Goal: Browse casually: Explore the website without a specific task or goal

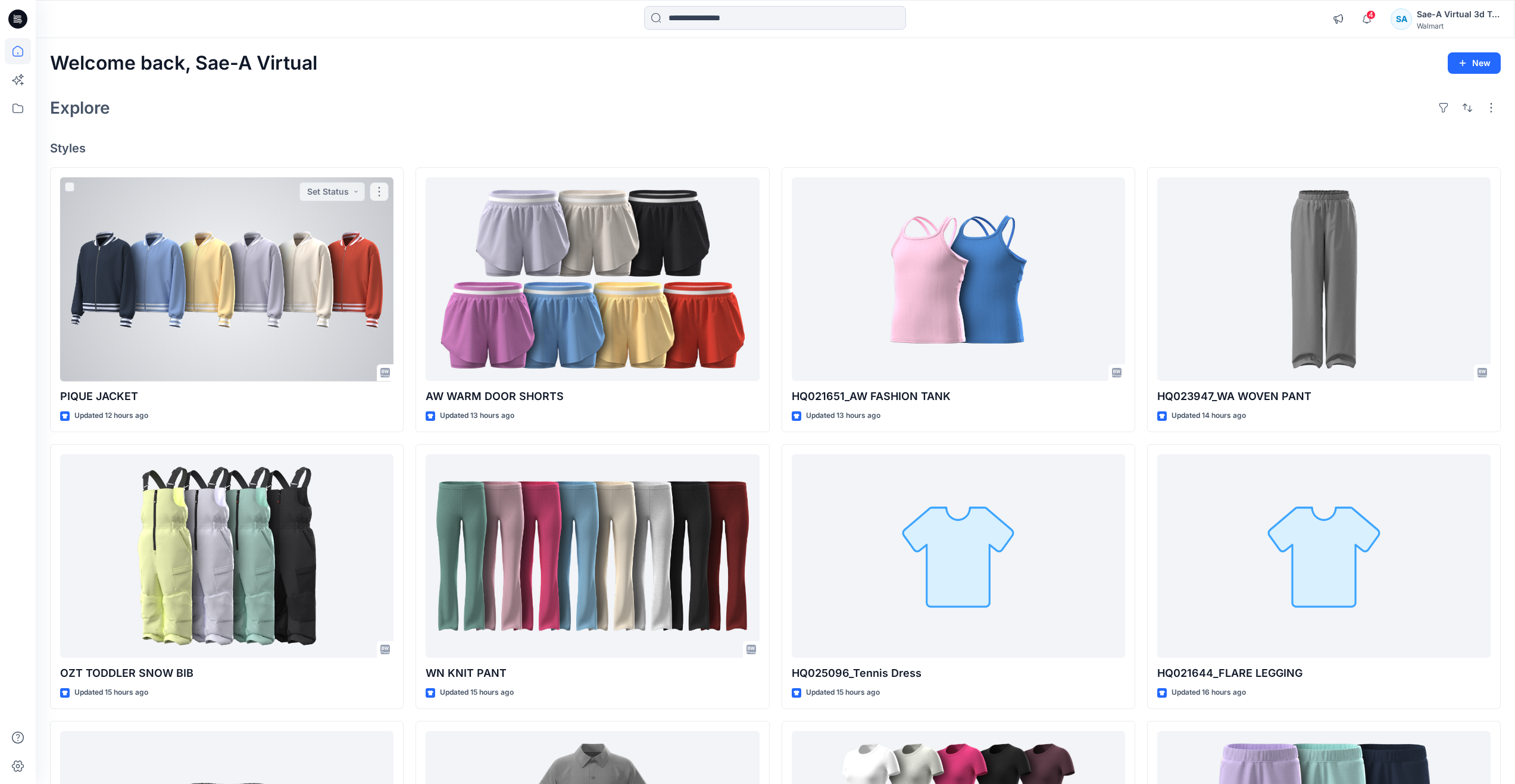
click at [211, 295] on div at bounding box center [227, 279] width 333 height 204
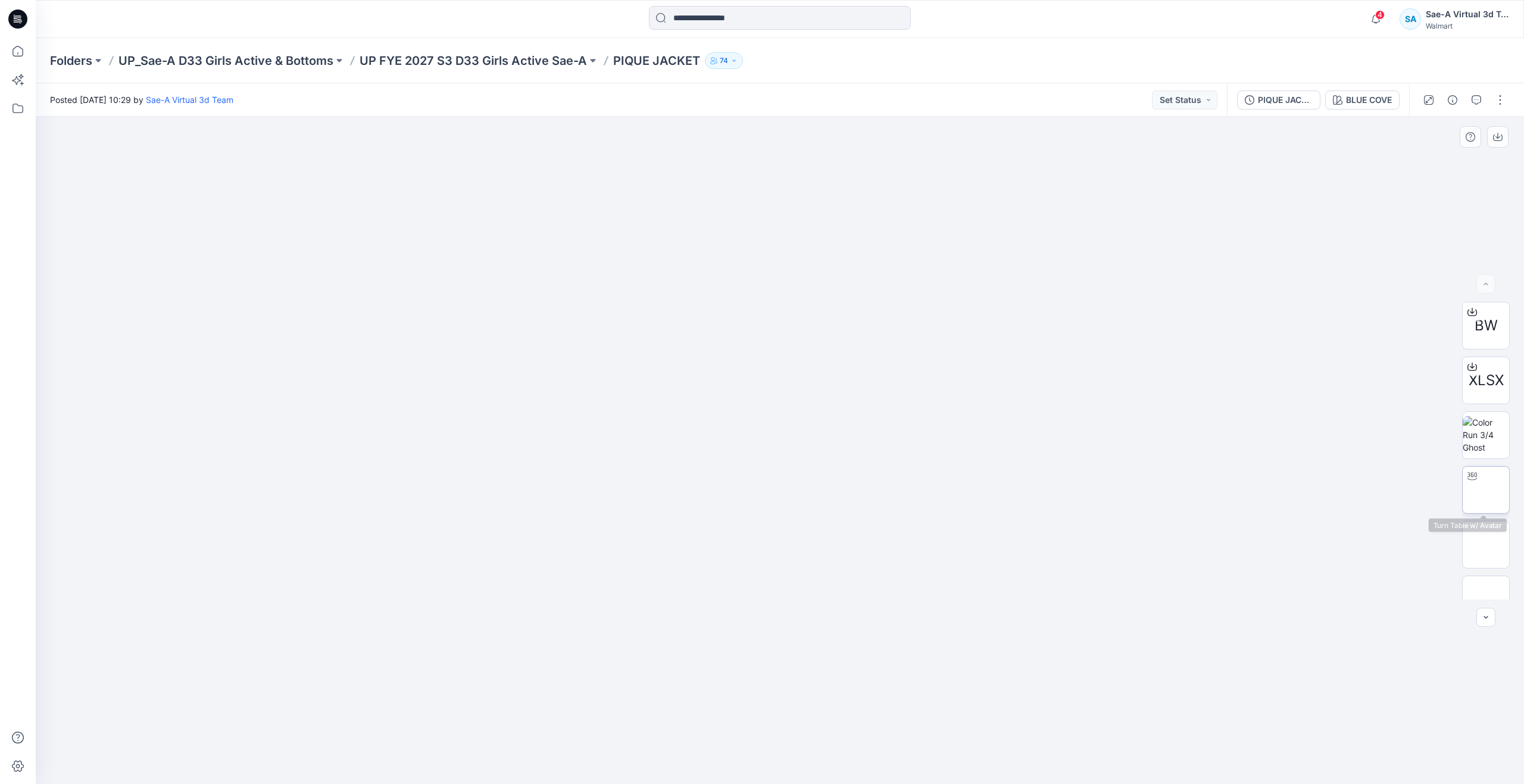
click at [1486, 489] on img at bounding box center [1486, 489] width 0 height 0
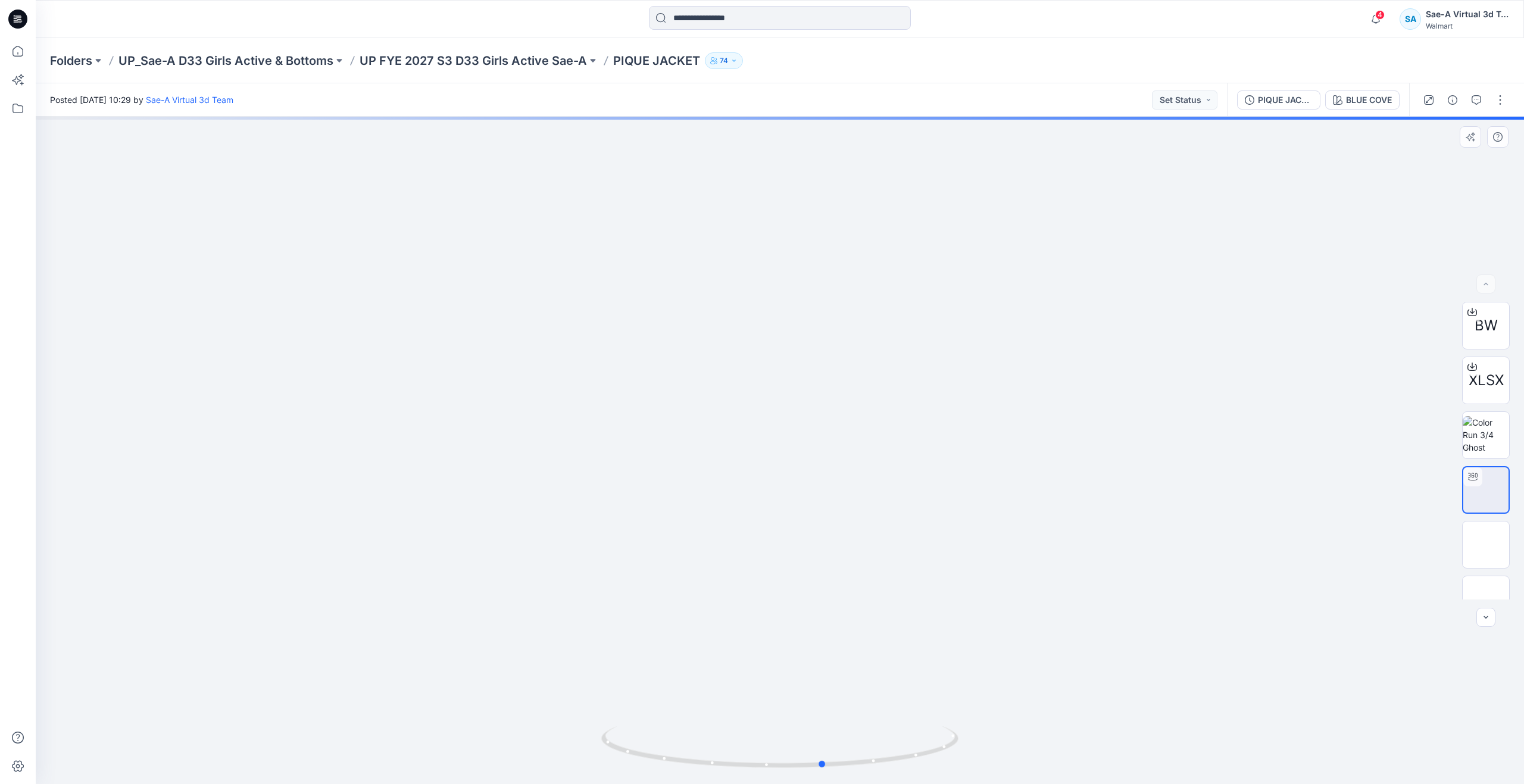
drag, startPoint x: 764, startPoint y: 762, endPoint x: 812, endPoint y: 684, distance: 91.6
click at [812, 684] on div at bounding box center [780, 450] width 1488 height 667
click at [1492, 534] on img at bounding box center [1486, 544] width 46 height 25
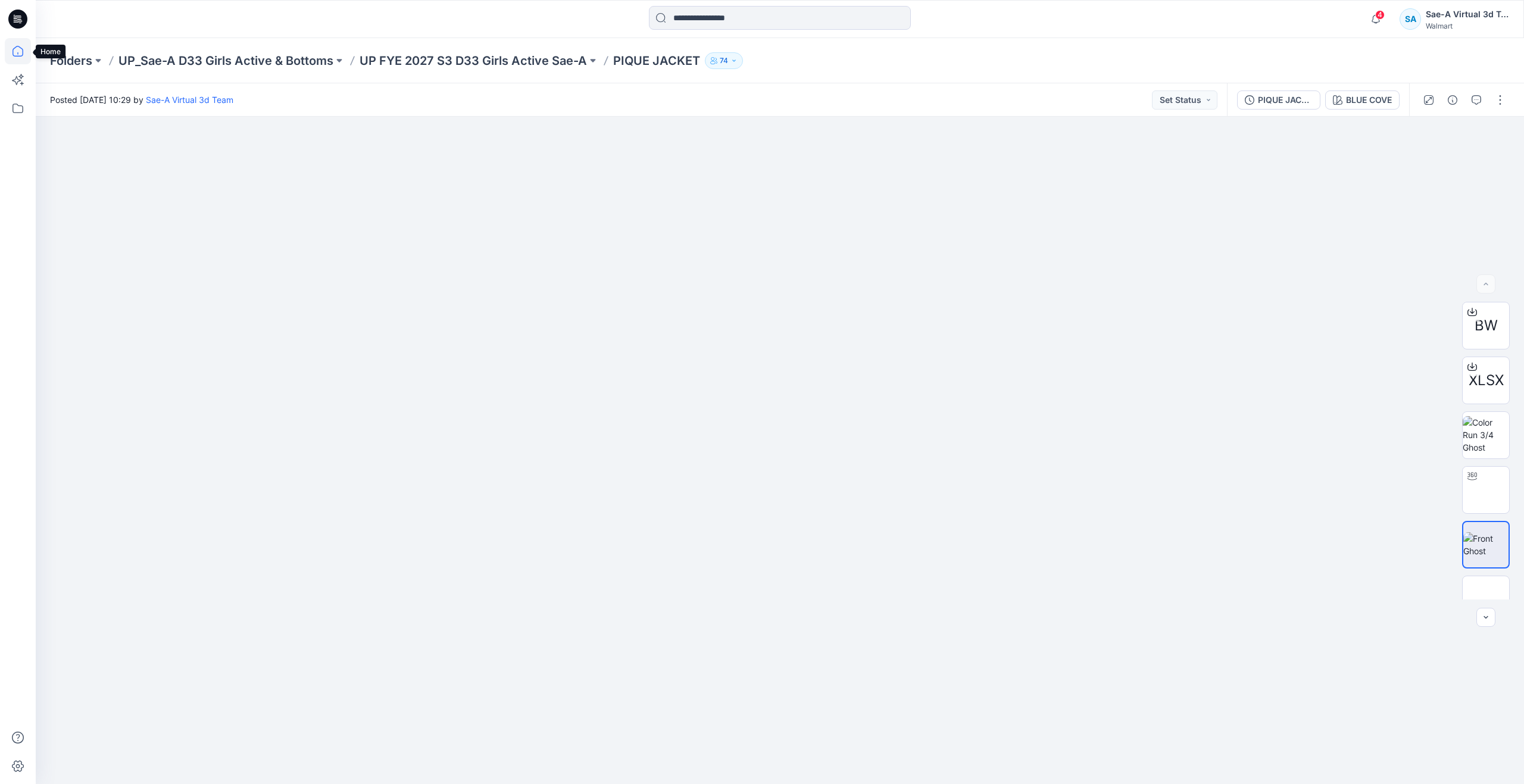
click at [5, 53] on icon at bounding box center [18, 51] width 26 height 26
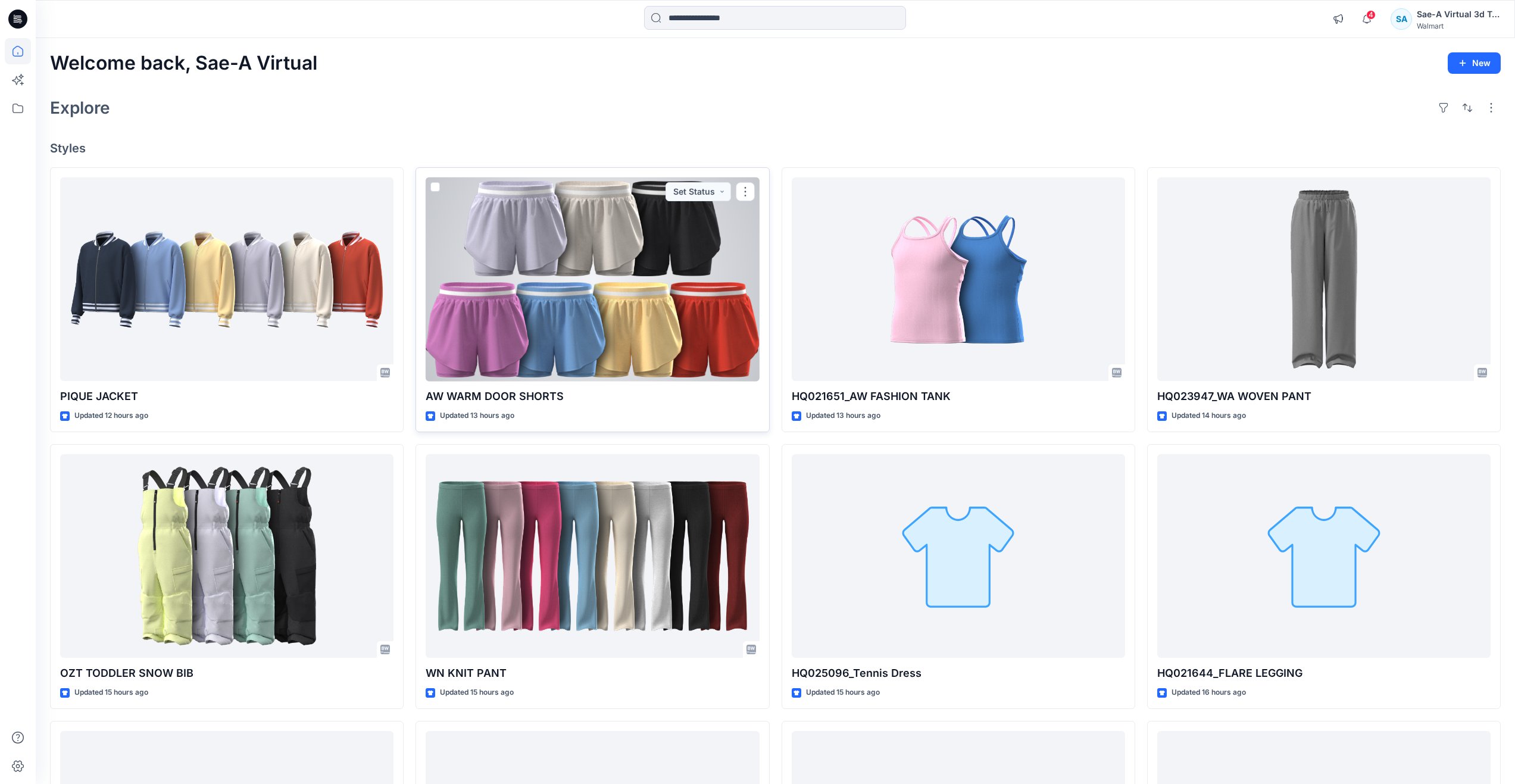
click at [535, 311] on div at bounding box center [592, 279] width 333 height 204
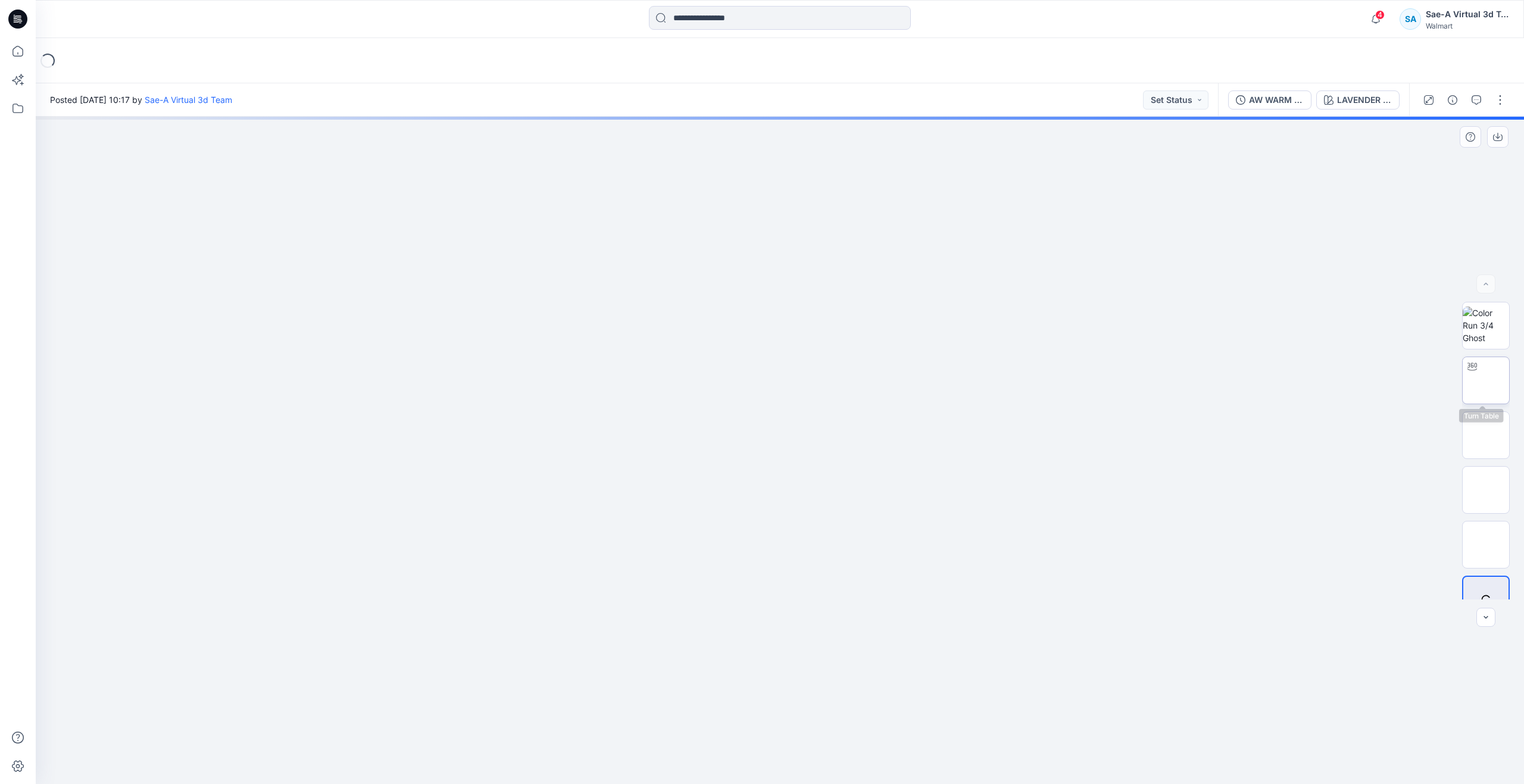
click at [1486, 380] on img at bounding box center [1486, 380] width 0 height 0
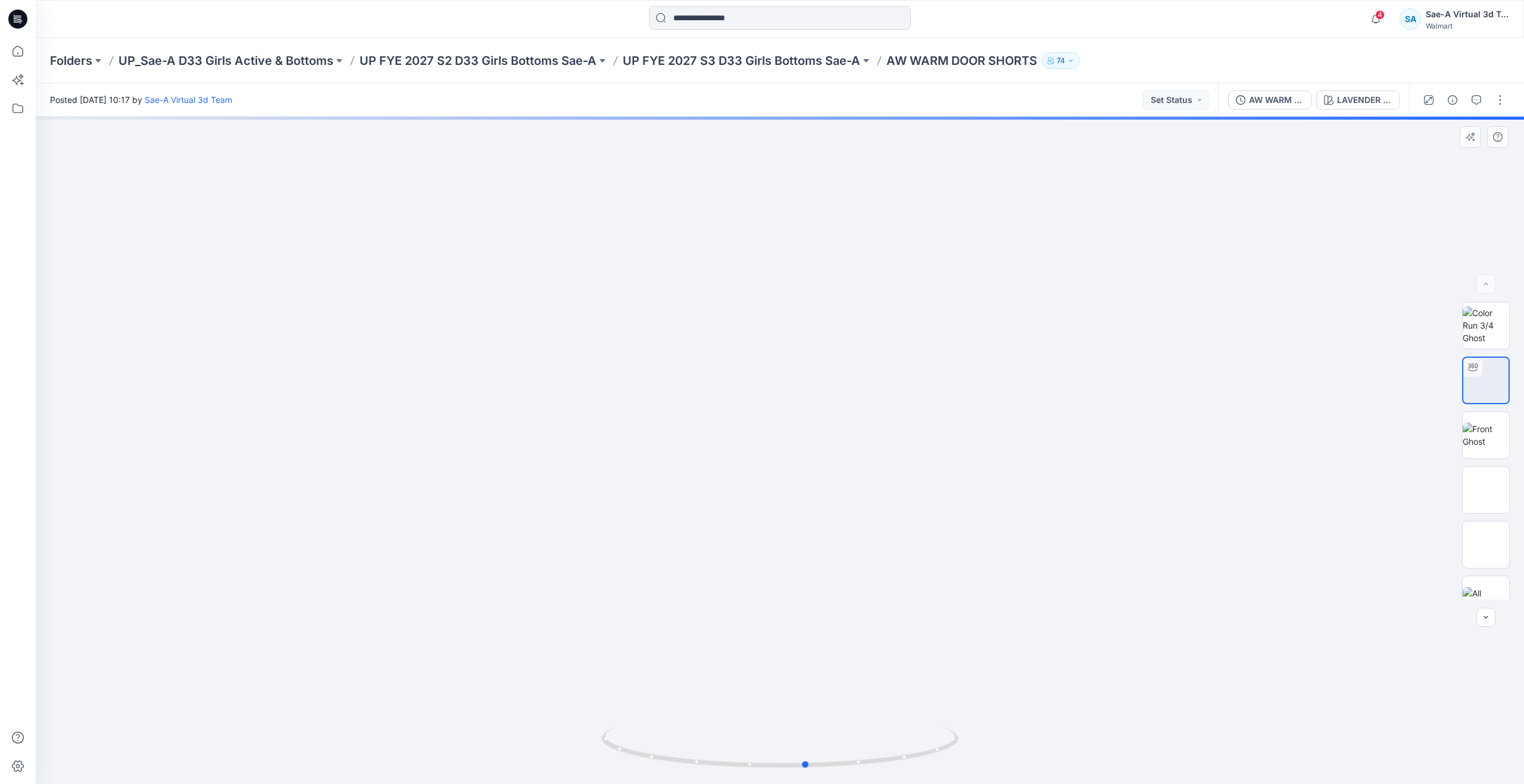
drag, startPoint x: 783, startPoint y: 760, endPoint x: 812, endPoint y: 684, distance: 81.3
click at [812, 684] on div at bounding box center [780, 450] width 1488 height 667
click at [17, 56] on icon at bounding box center [18, 51] width 11 height 11
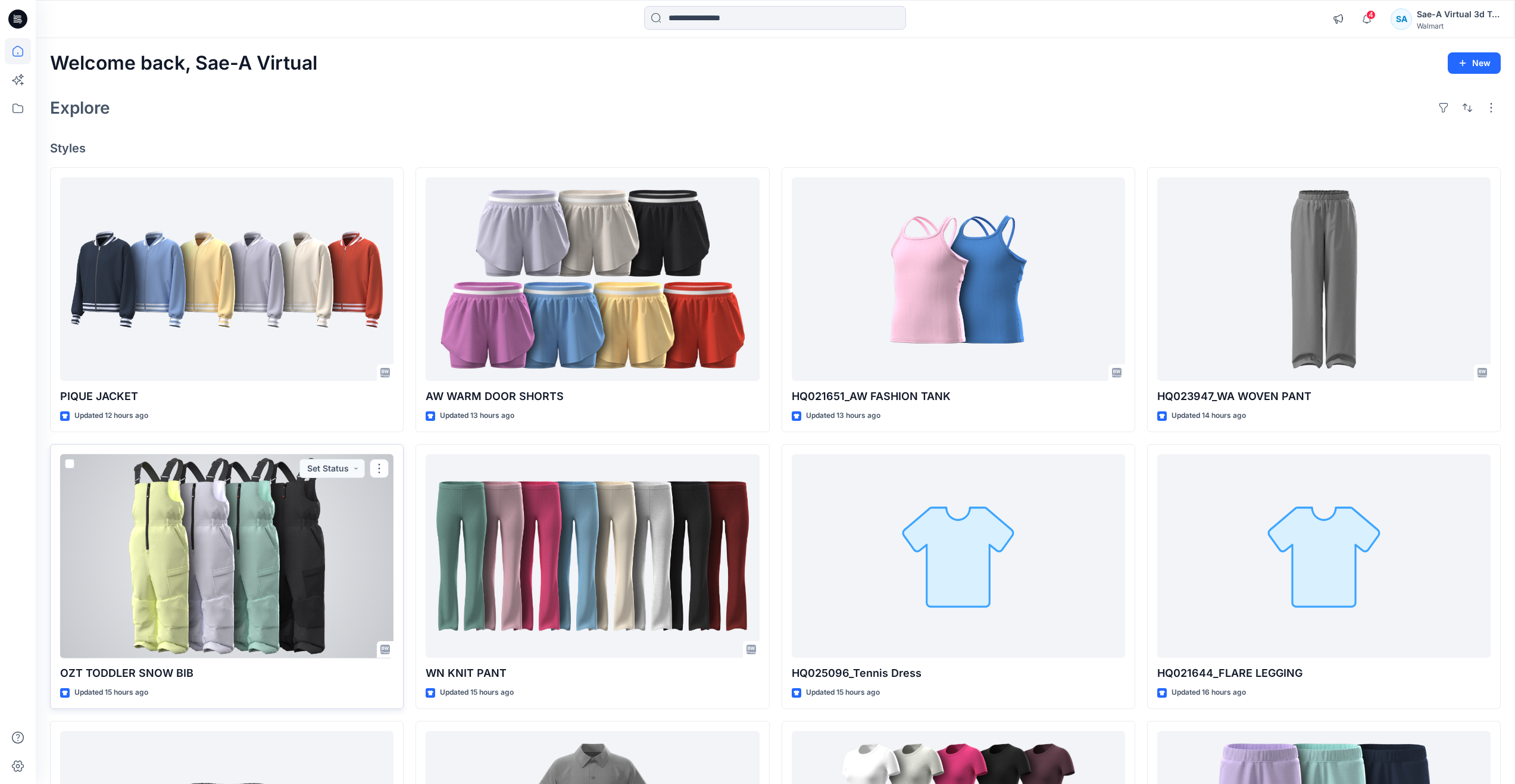
click at [267, 573] on div at bounding box center [227, 556] width 333 height 204
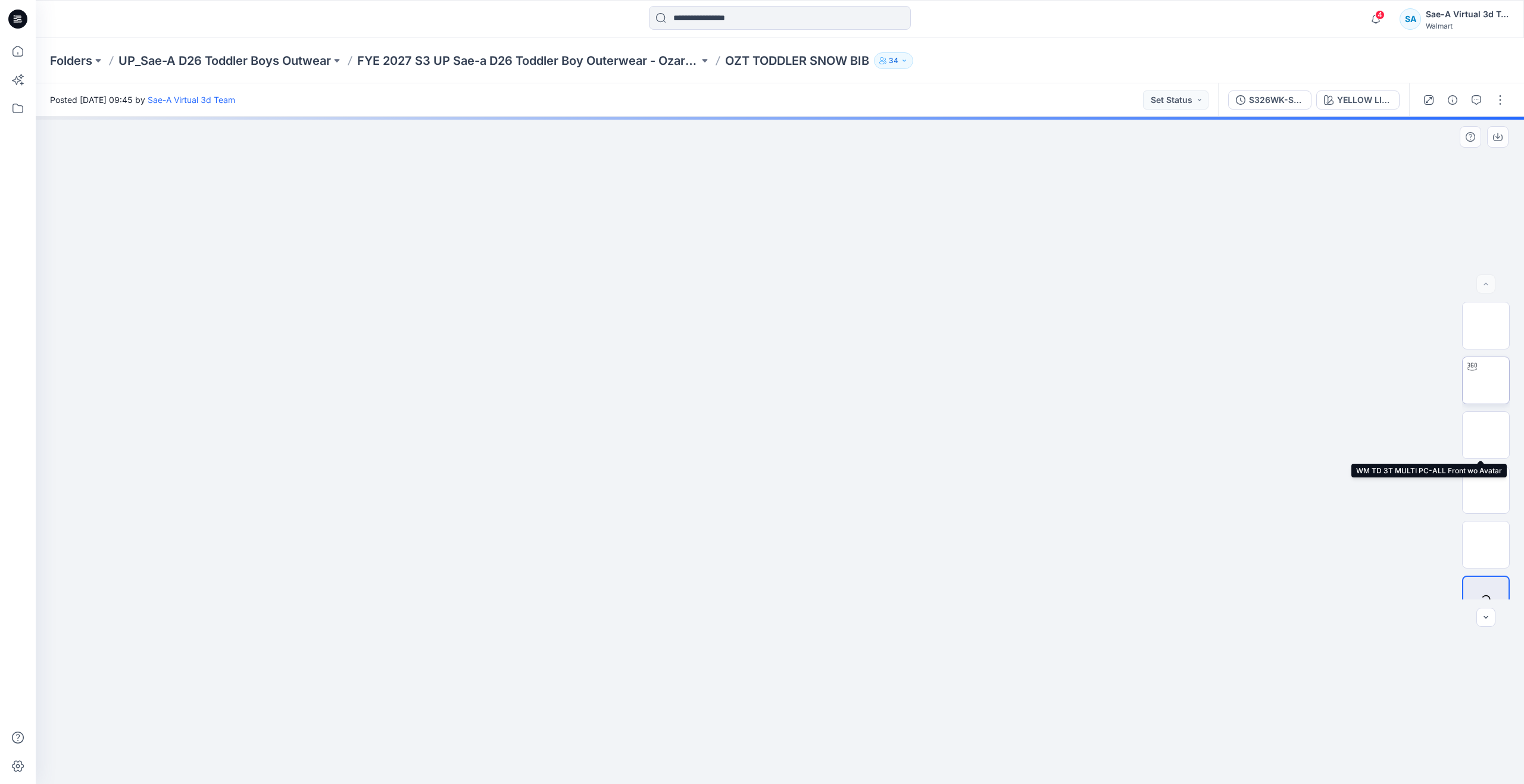
click at [1486, 380] on img at bounding box center [1486, 380] width 0 height 0
drag, startPoint x: 782, startPoint y: 765, endPoint x: 824, endPoint y: 673, distance: 101.1
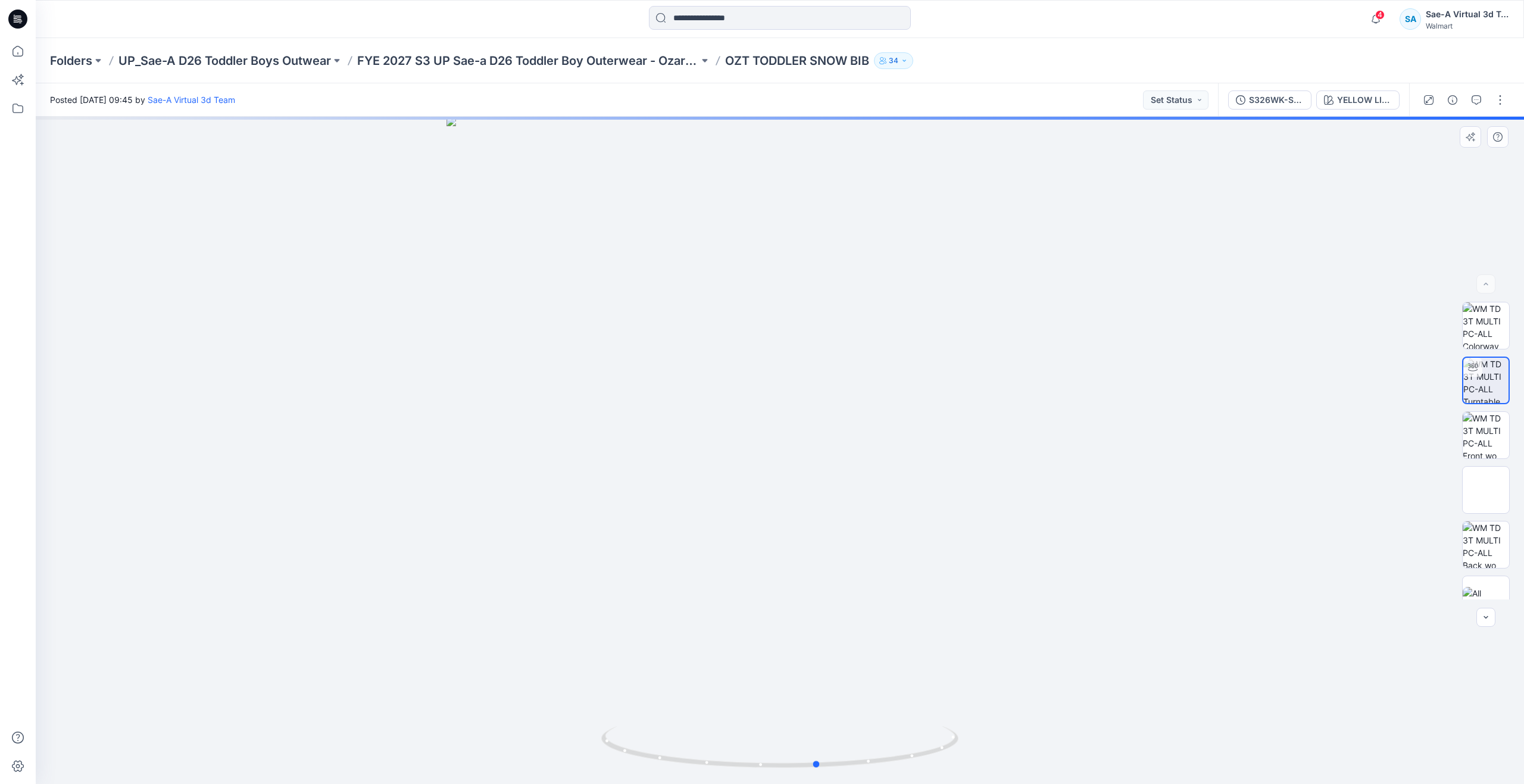
click at [824, 673] on div at bounding box center [780, 450] width 1488 height 667
click at [17, 45] on icon at bounding box center [18, 51] width 26 height 26
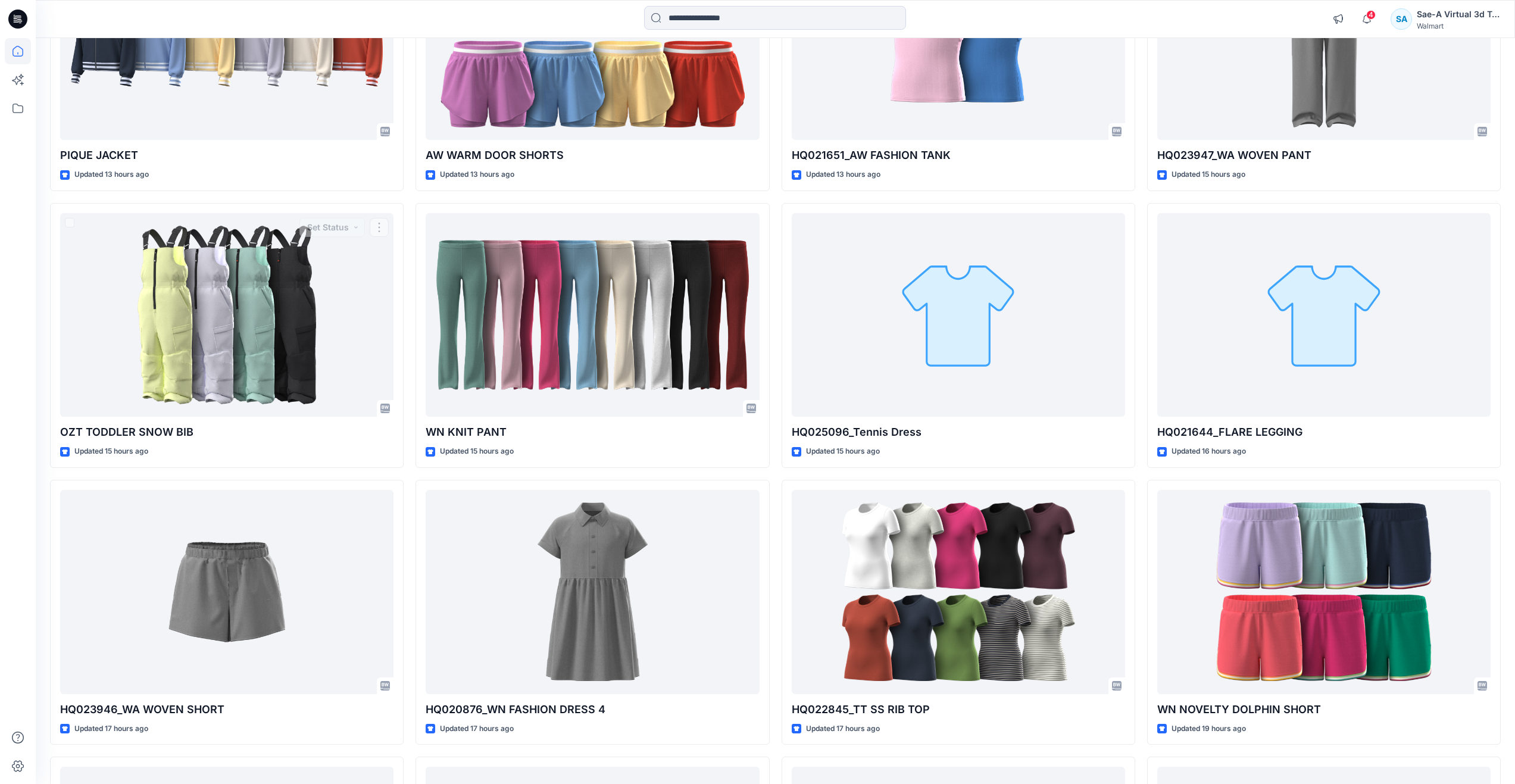
scroll to position [238, 0]
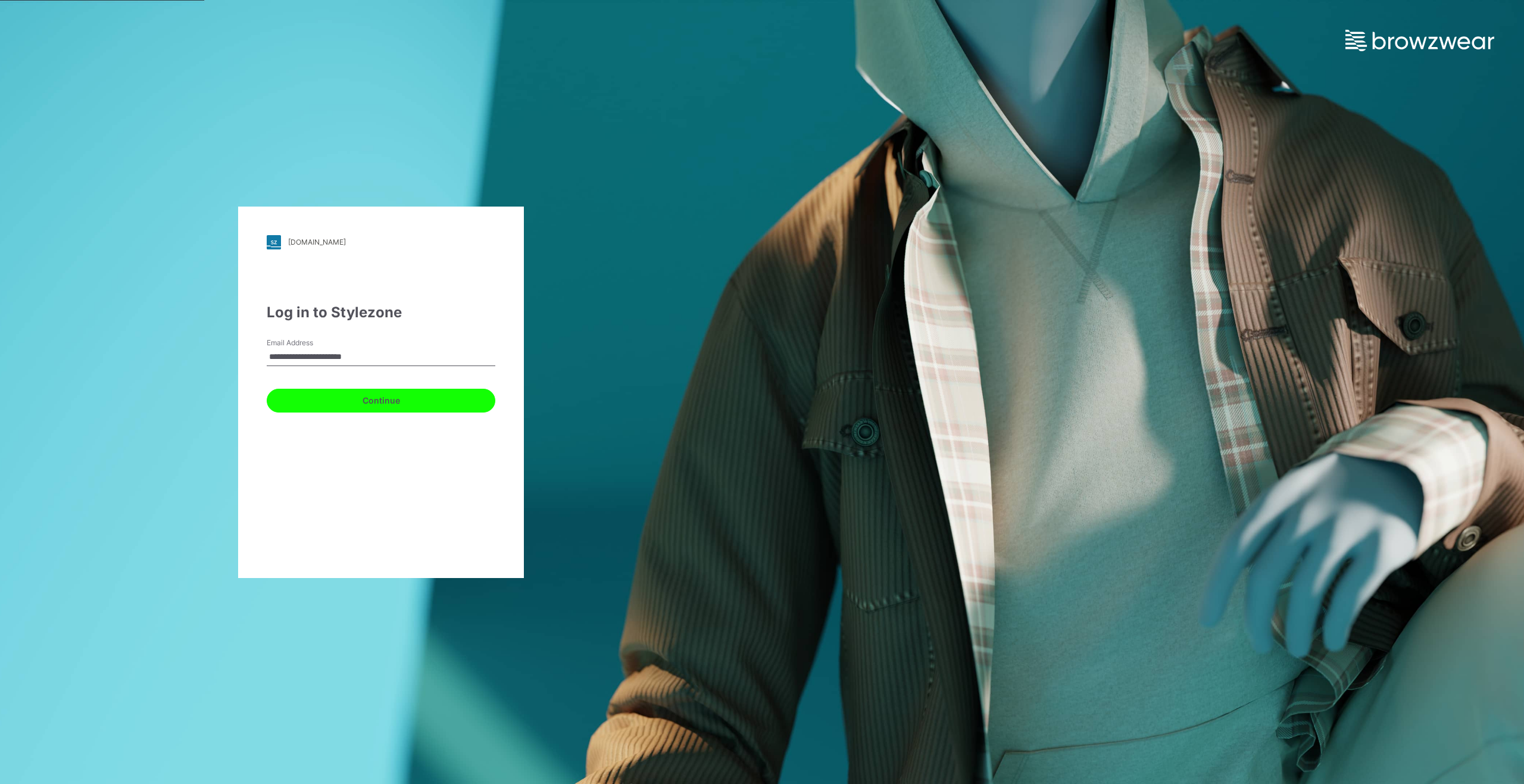
click at [401, 407] on button "Continue" at bounding box center [381, 400] width 228 height 24
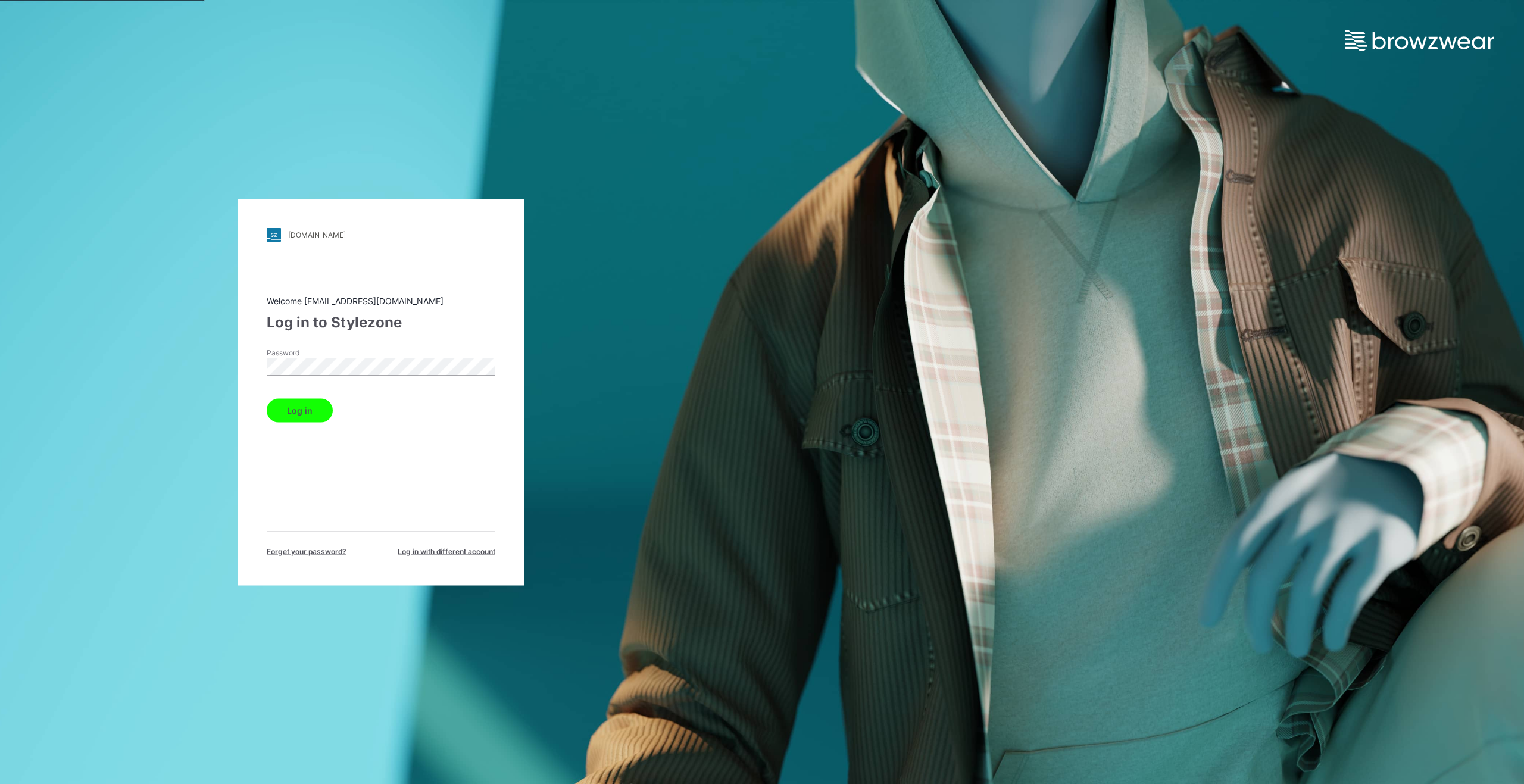
click at [313, 406] on button "Log in" at bounding box center [299, 410] width 66 height 24
click at [278, 418] on button "Log in" at bounding box center [299, 410] width 66 height 24
